Goal: Information Seeking & Learning: Learn about a topic

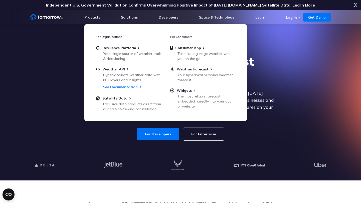
click at [49, 66] on div "Explore the World’s Best Weather API Get reliable and precise weather data thro…" at bounding box center [180, 97] width 308 height 106
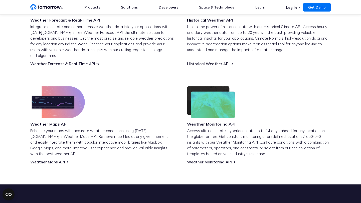
scroll to position [248, 0]
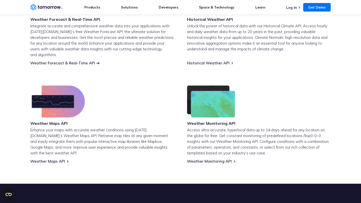
click at [56, 61] on link "Weather Forecast & Real-Time API" at bounding box center [62, 63] width 65 height 5
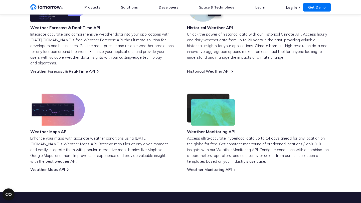
scroll to position [248, 0]
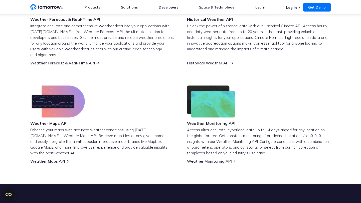
click at [94, 61] on link "Weather Forecast & Real-Time API" at bounding box center [62, 63] width 65 height 5
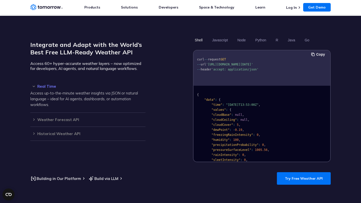
scroll to position [416, 0]
